Goal: Task Accomplishment & Management: Manage account settings

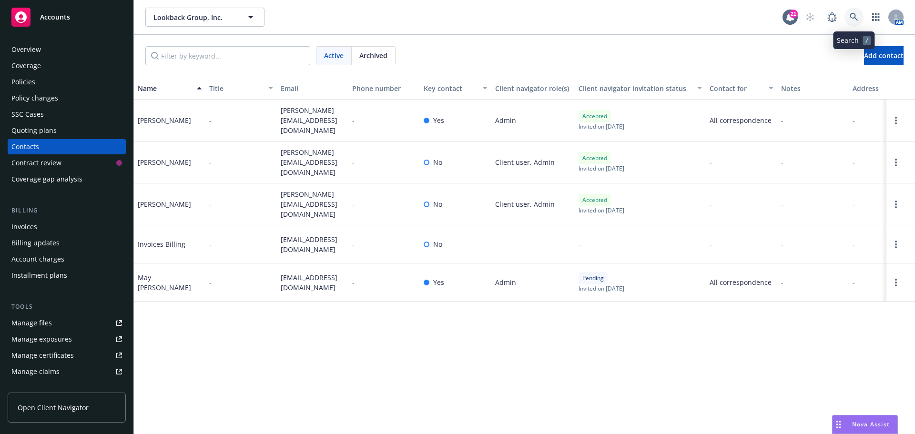
click at [858, 19] on icon at bounding box center [854, 17] width 9 height 9
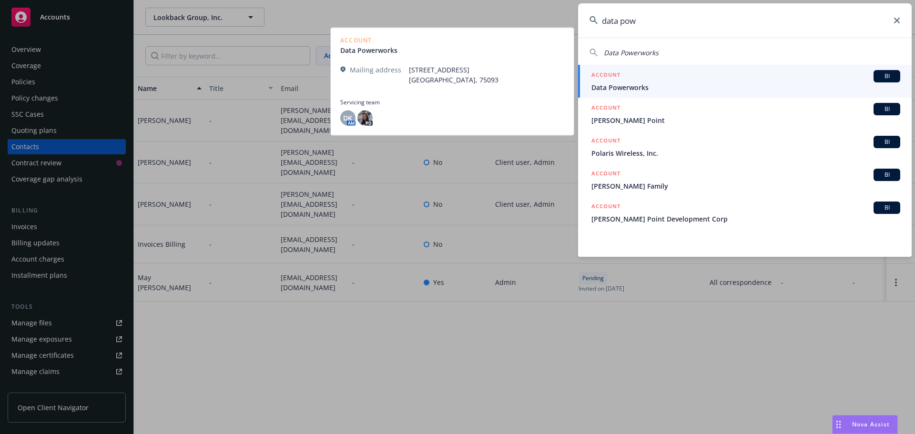
type input "data pow"
click at [616, 87] on span "Data Powerworks" at bounding box center [746, 87] width 309 height 10
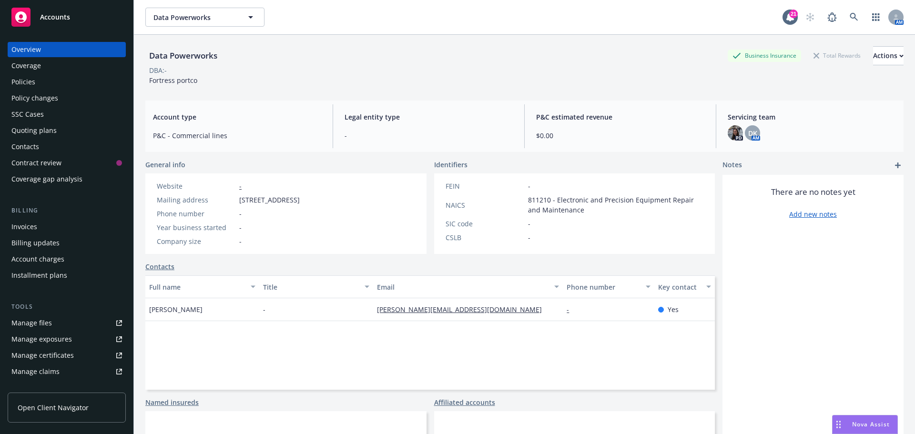
click at [34, 324] on div "Manage files" at bounding box center [31, 323] width 41 height 15
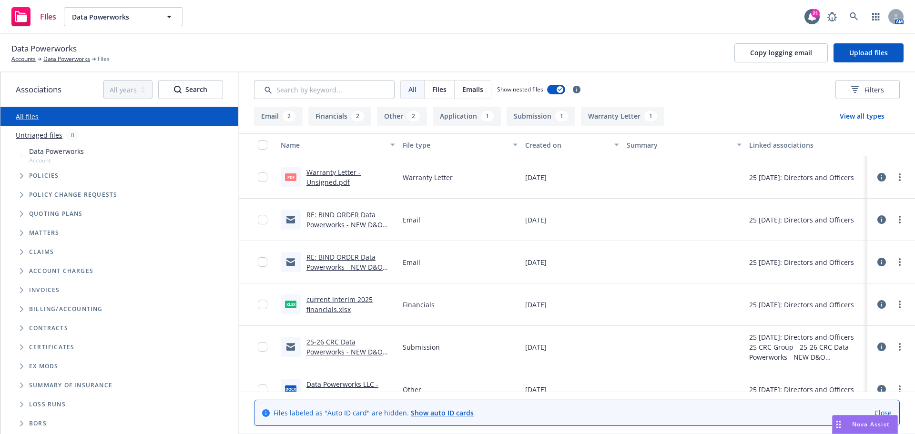
click at [21, 216] on icon "Tree Example" at bounding box center [21, 214] width 3 height 6
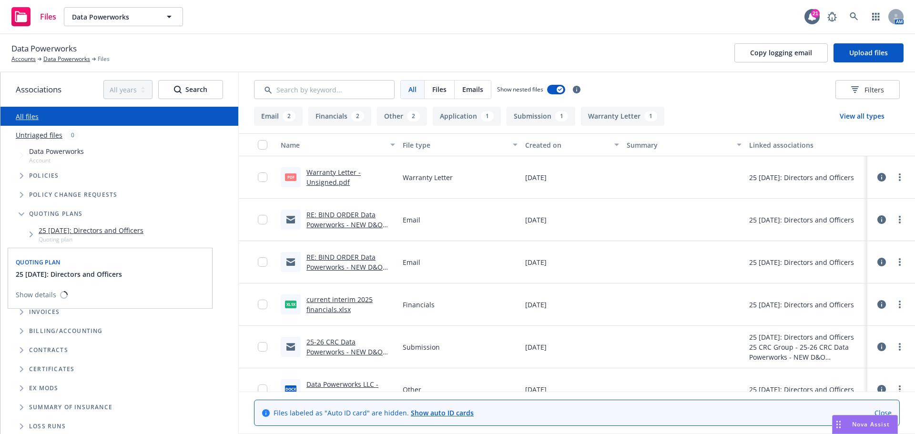
click at [71, 233] on link "25 [DATE]: Directors and Officers" at bounding box center [91, 231] width 105 height 10
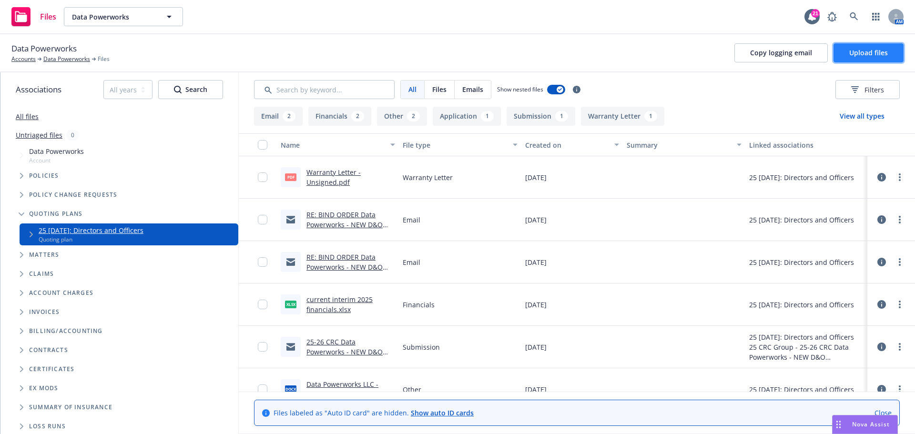
click at [871, 50] on span "Upload files" at bounding box center [869, 52] width 39 height 9
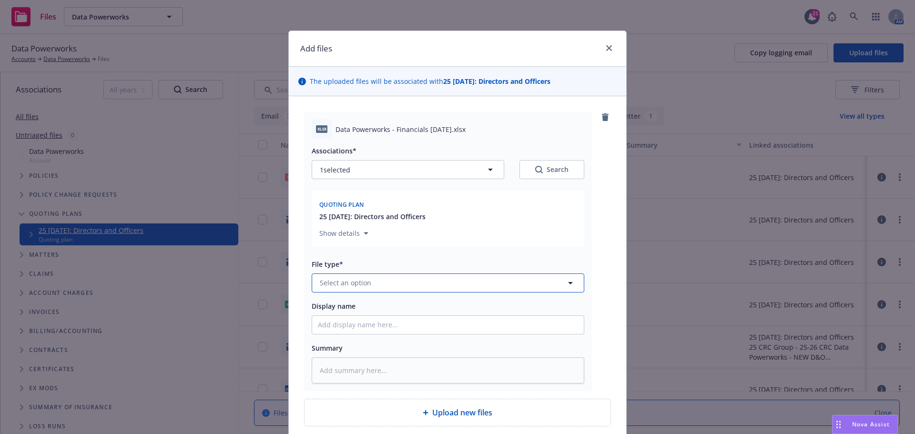
click at [346, 283] on span "Select an option" at bounding box center [345, 283] width 51 height 10
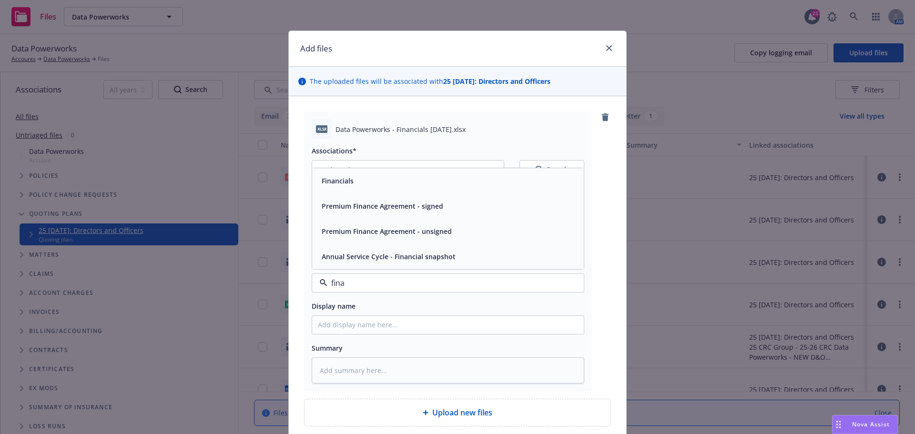
type input "[PERSON_NAME]"
click at [345, 185] on span "Financials" at bounding box center [338, 181] width 32 height 10
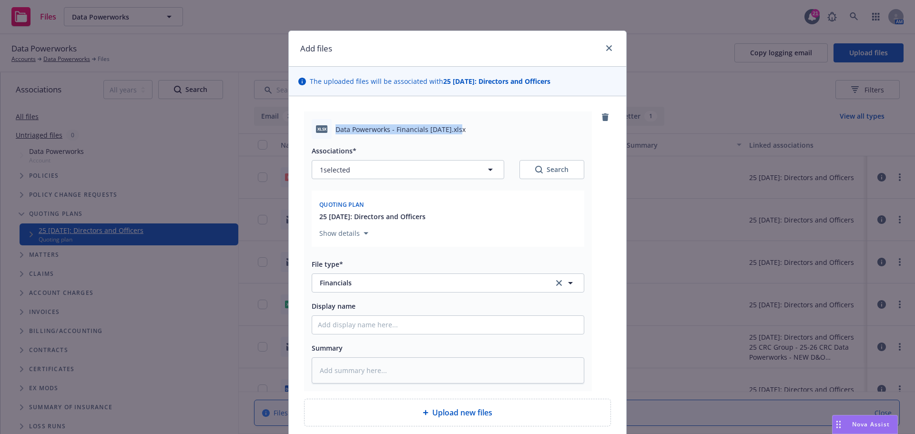
drag, startPoint x: 334, startPoint y: 130, endPoint x: 458, endPoint y: 129, distance: 124.0
click at [458, 129] on span "Data Powerworks - Financials [DATE].xlsx" at bounding box center [401, 129] width 130 height 10
copy span "Data Powerworks - Financials [DATE]"
click at [380, 327] on input "Display name" at bounding box center [448, 325] width 272 height 18
paste input "Data Powerworks - Financials [DATE]"
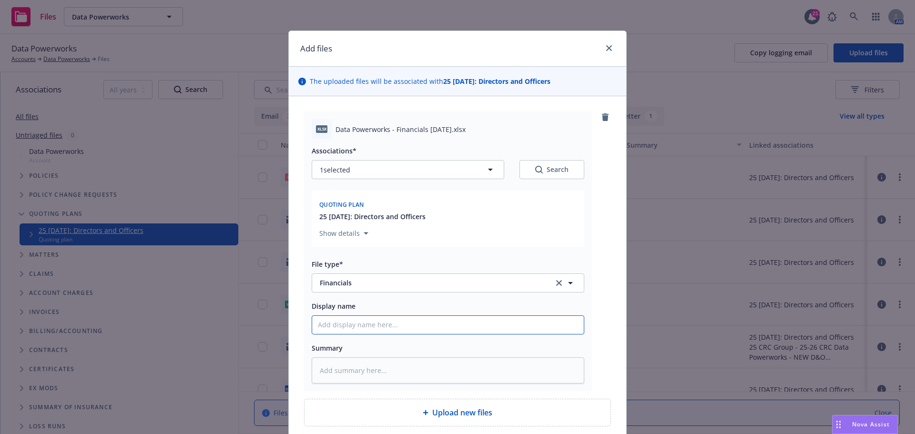
type textarea "x"
type input "Data Powerworks - Financials [DATE]"
click at [333, 370] on textarea at bounding box center [448, 371] width 273 height 26
type textarea "x"
type textarea "P"
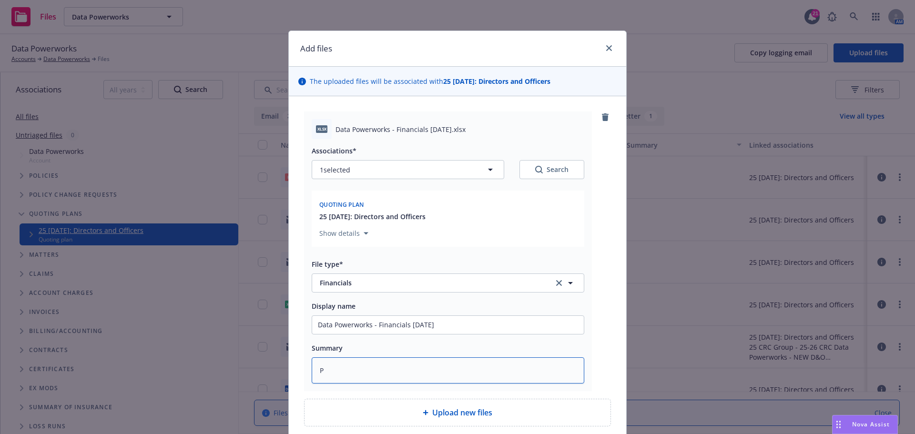
type textarea "x"
type textarea "Pr"
type textarea "x"
type textarea "Pro"
type textarea "x"
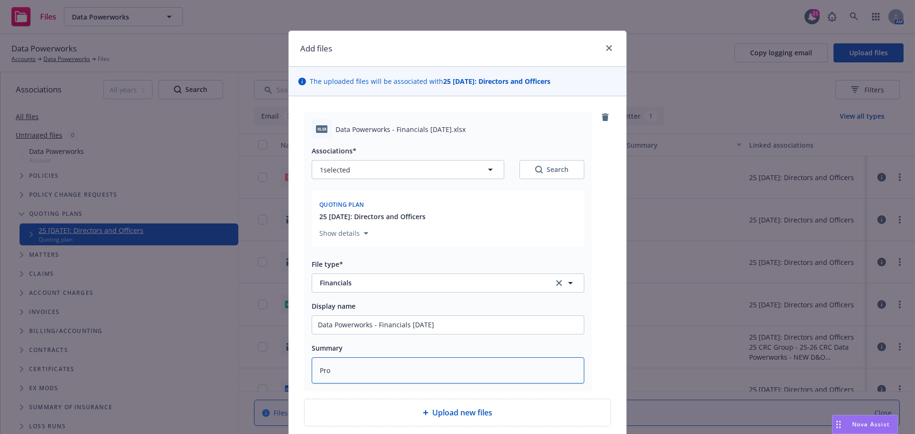
type textarea "Prof"
type textarea "x"
type textarea "Profo"
type textarea "x"
type textarea "Profor"
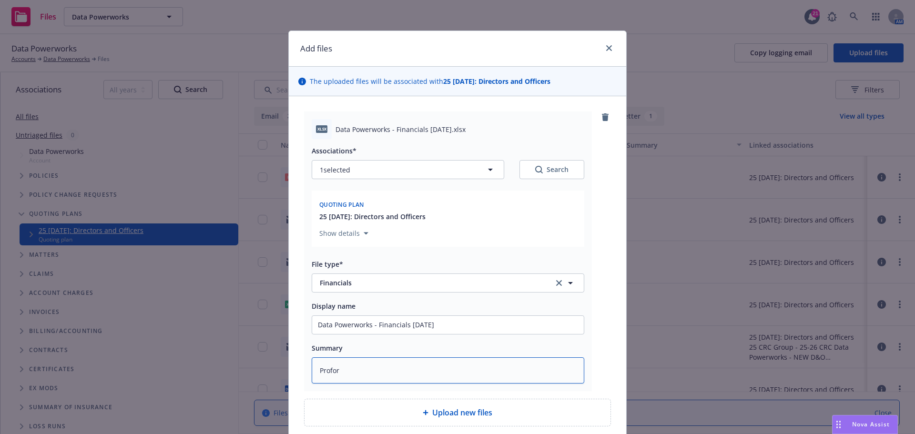
type textarea "x"
type textarea "Proform"
type textarea "x"
type textarea "Proforma"
type textarea "x"
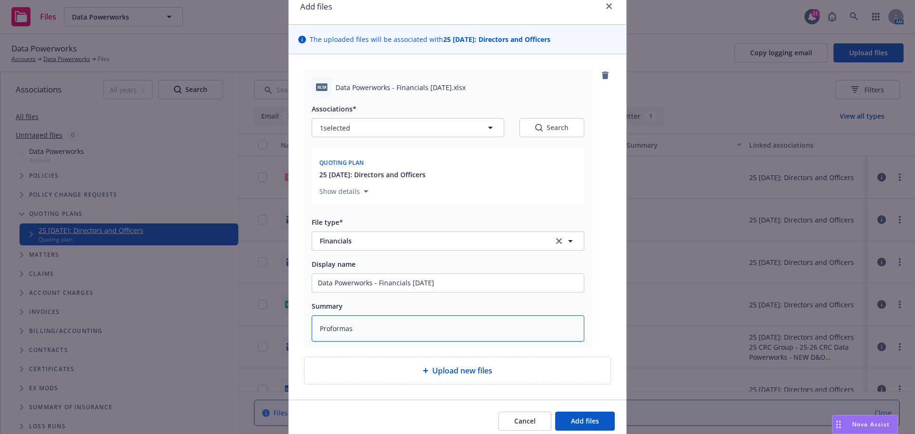
scroll to position [81, 0]
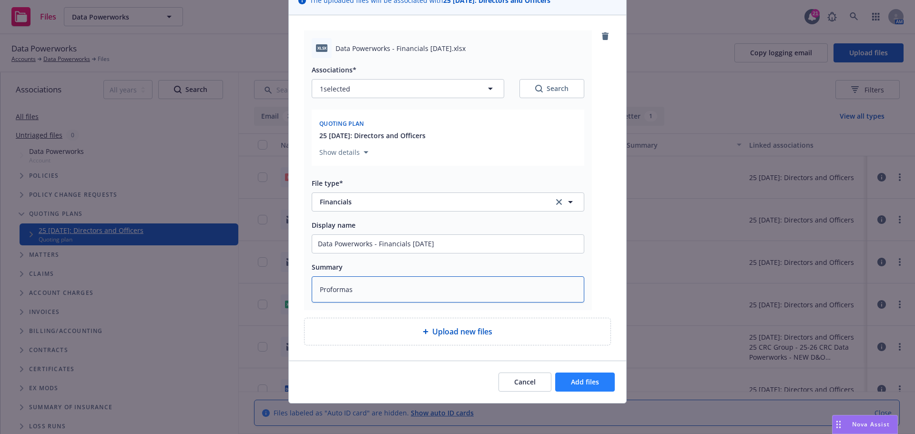
type textarea "Proformas"
click at [583, 387] on button "Add files" at bounding box center [585, 382] width 60 height 19
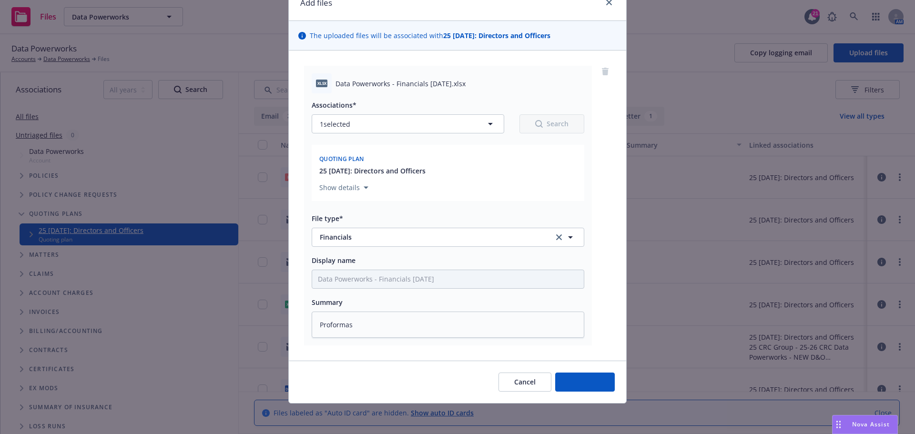
scroll to position [46, 0]
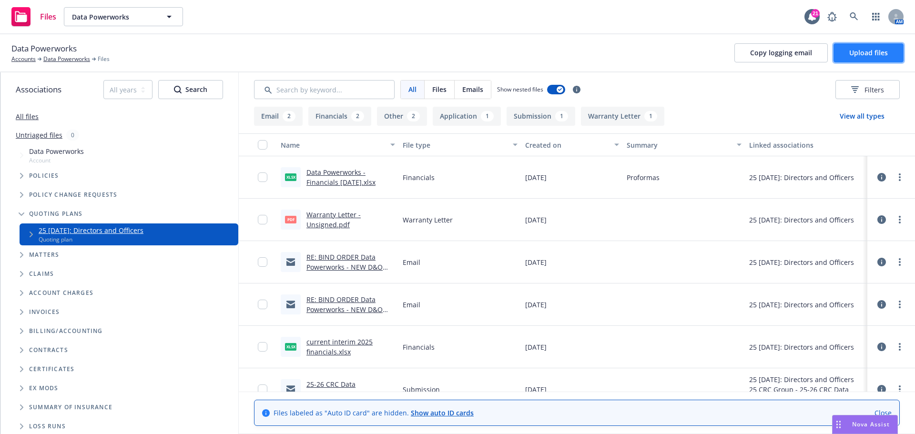
click at [853, 48] on span "Upload files" at bounding box center [869, 52] width 39 height 9
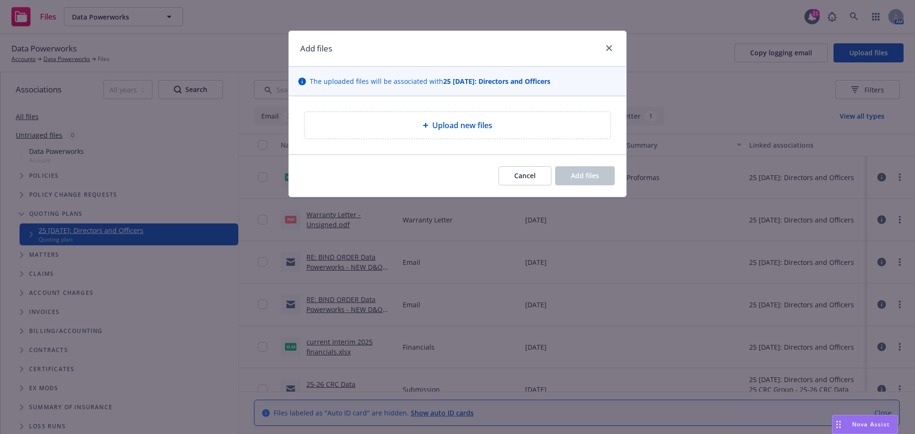
type textarea "x"
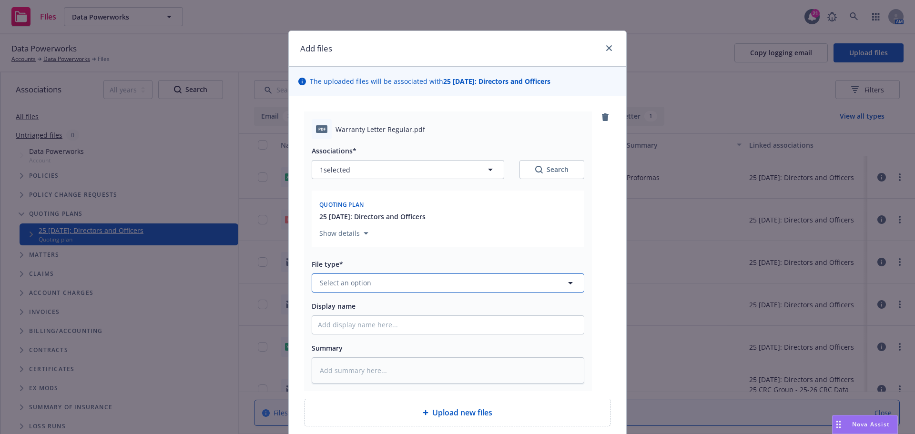
click at [343, 284] on span "Select an option" at bounding box center [345, 283] width 51 height 10
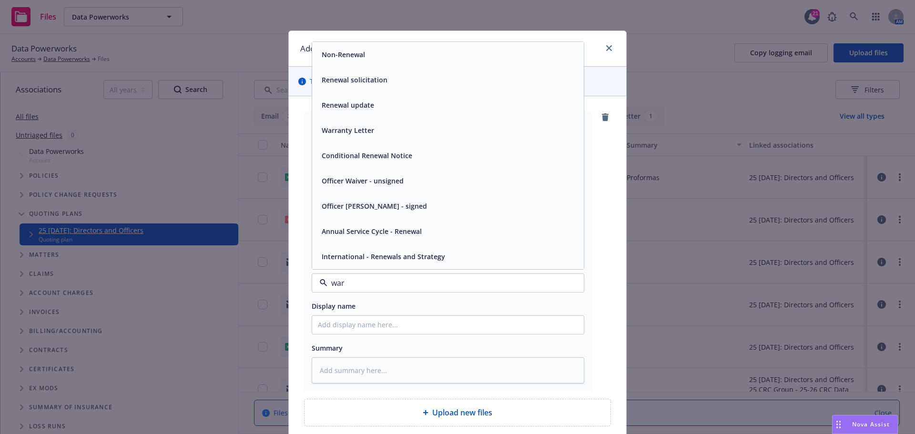
type input "warr"
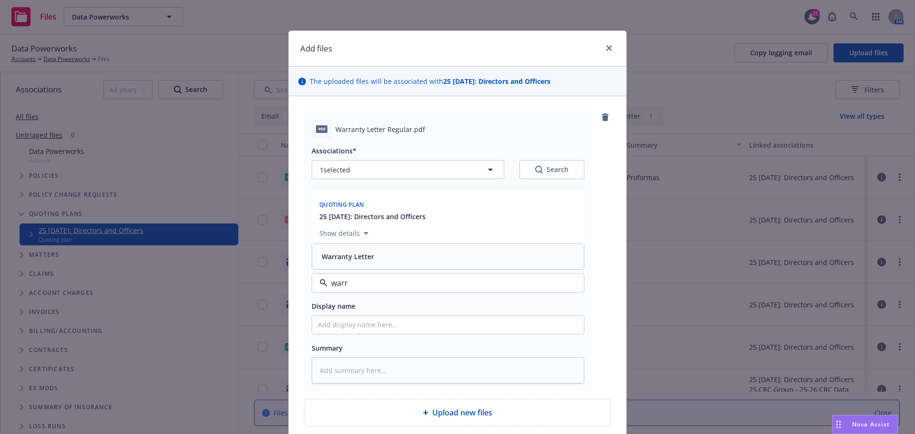
click at [361, 256] on span "Warranty Letter" at bounding box center [348, 257] width 52 height 10
drag, startPoint x: 333, startPoint y: 126, endPoint x: 407, endPoint y: 123, distance: 74.0
click at [407, 123] on div "pdf Warranty Letter Regular.pdf" at bounding box center [448, 129] width 273 height 20
copy span "Warranty Letter Regular"
click at [371, 322] on input "Display name" at bounding box center [448, 325] width 272 height 18
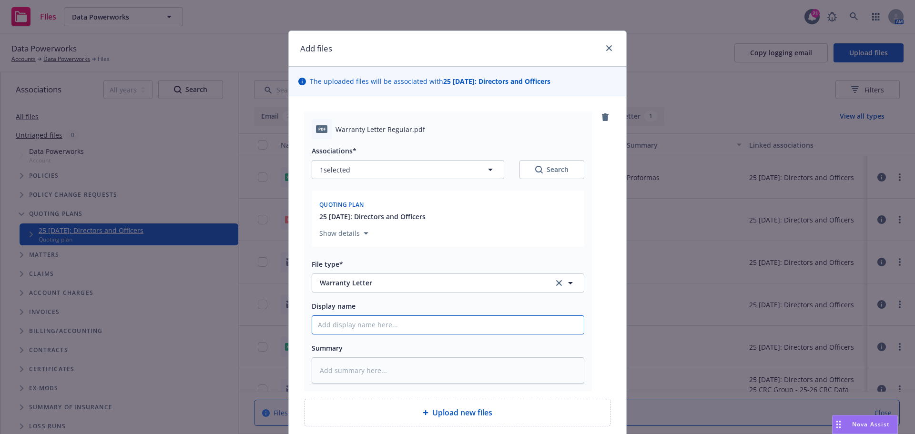
paste input "Warranty Letter Regular"
type textarea "x"
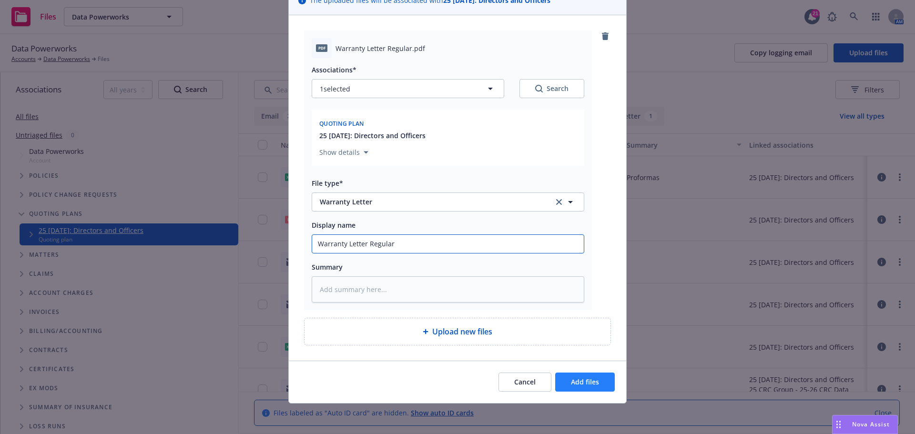
type input "Warranty Letter Regular"
click at [567, 382] on button "Add files" at bounding box center [585, 382] width 60 height 19
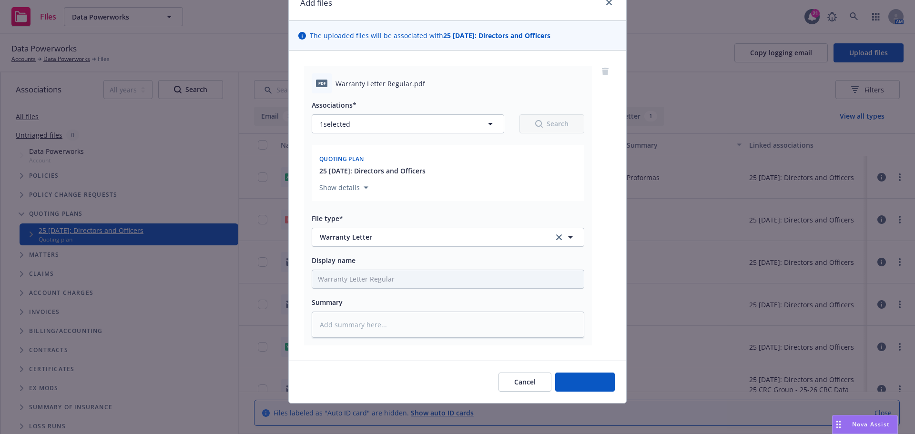
type textarea "x"
